Goal: Task Accomplishment & Management: Manage account settings

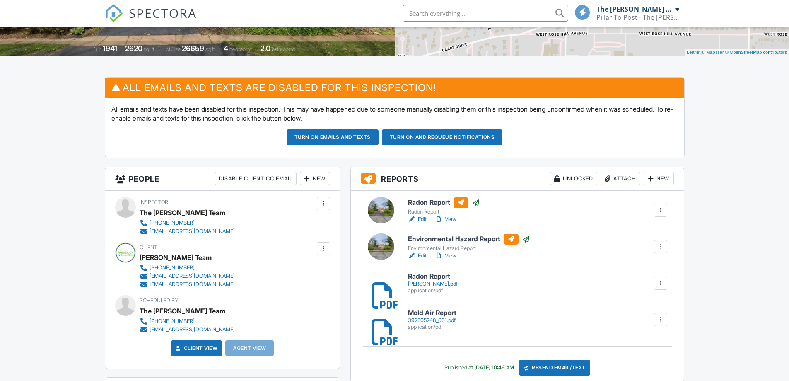
click at [453, 220] on link "View" at bounding box center [446, 219] width 22 height 8
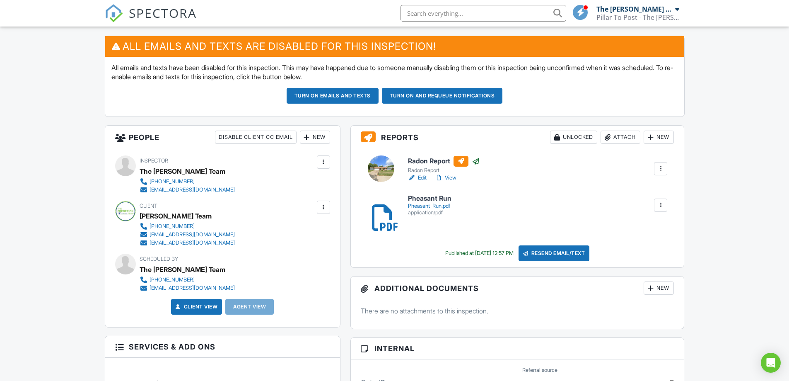
click at [426, 207] on div "Pheasant_Run.pdf" at bounding box center [430, 206] width 44 height 7
click at [451, 179] on link "View" at bounding box center [446, 178] width 22 height 8
